Goal: Task Accomplishment & Management: Use online tool/utility

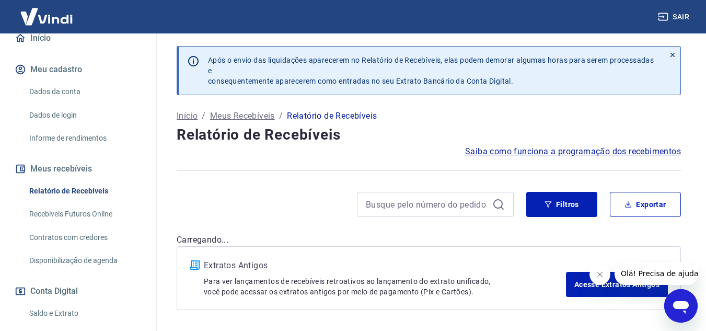
scroll to position [209, 0]
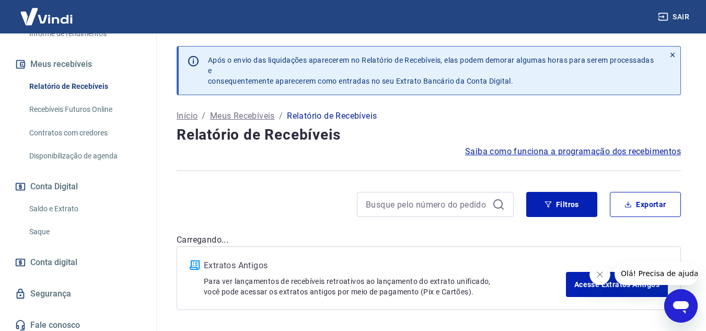
click at [51, 216] on link "Saldo e Extrato" at bounding box center [84, 208] width 119 height 21
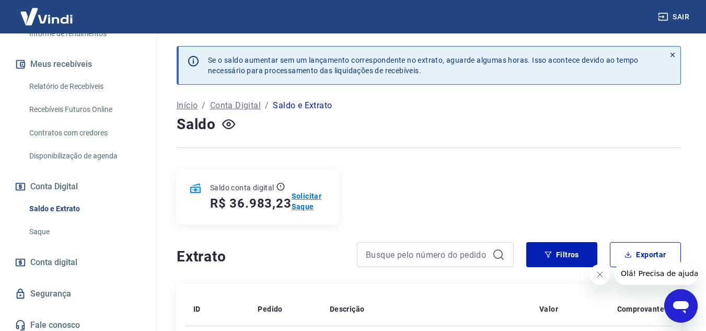
click at [297, 198] on p "Solicitar Saque" at bounding box center [309, 201] width 35 height 21
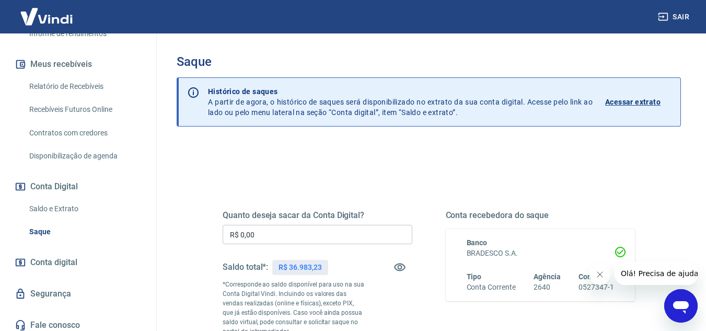
click at [324, 228] on input "R$ 0,00" at bounding box center [318, 234] width 190 height 19
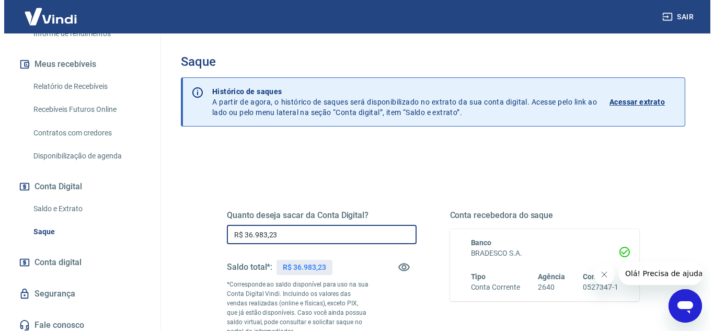
scroll to position [105, 0]
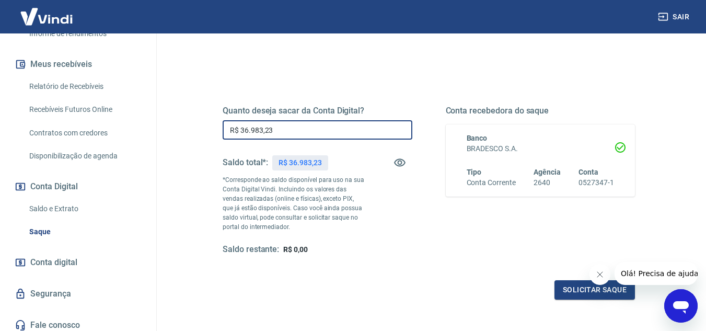
type input "R$ 36.983,23"
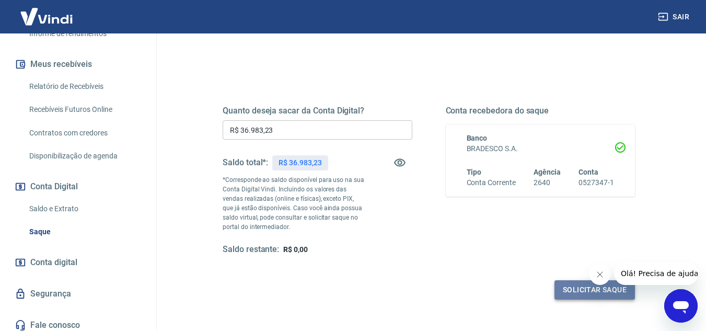
click at [596, 291] on button "Solicitar saque" at bounding box center [594, 289] width 80 height 19
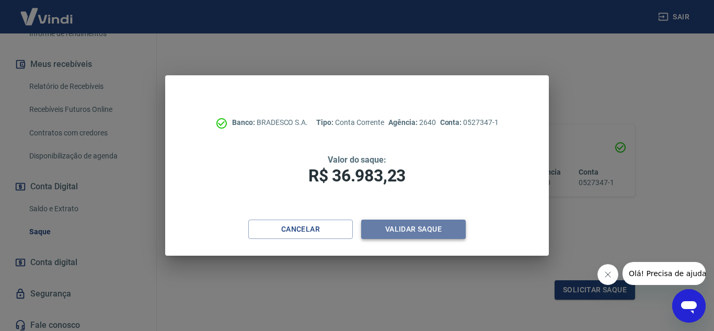
click at [430, 229] on button "Validar saque" at bounding box center [413, 228] width 105 height 19
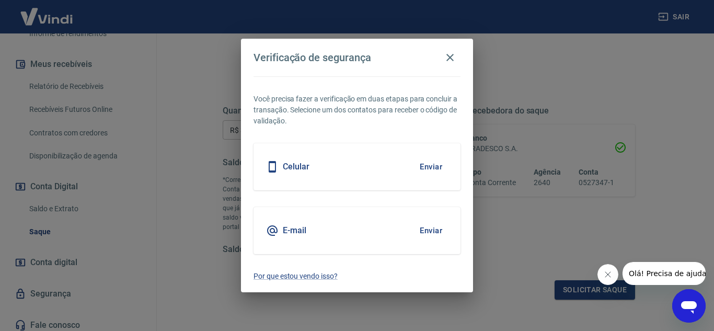
click at [432, 230] on button "Enviar" at bounding box center [431, 230] width 34 height 22
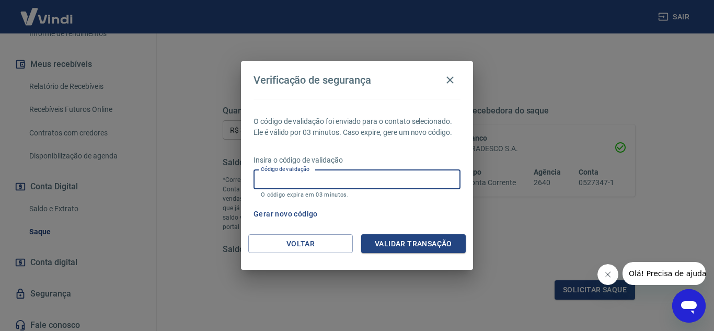
click at [337, 183] on input "Código de validação" at bounding box center [356, 179] width 207 height 19
paste input "696057"
type input "696057"
click at [414, 236] on button "Validar transação" at bounding box center [413, 243] width 105 height 19
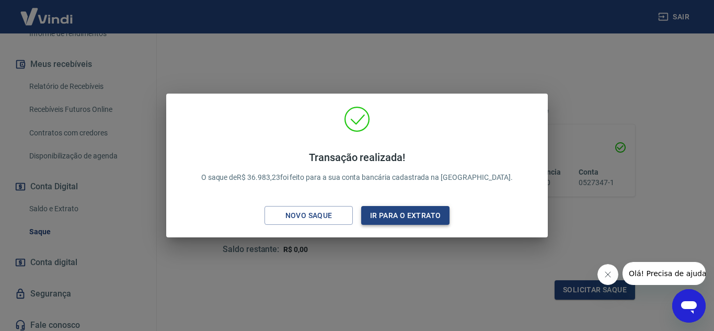
click at [398, 218] on button "Ir para o extrato" at bounding box center [405, 215] width 88 height 19
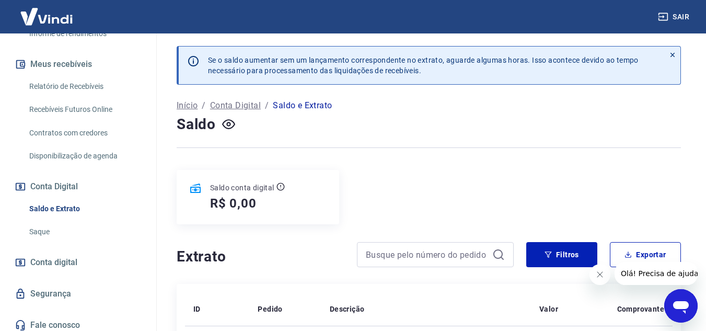
drag, startPoint x: 380, startPoint y: 229, endPoint x: 371, endPoint y: 253, distance: 25.1
